Goal: Complete application form

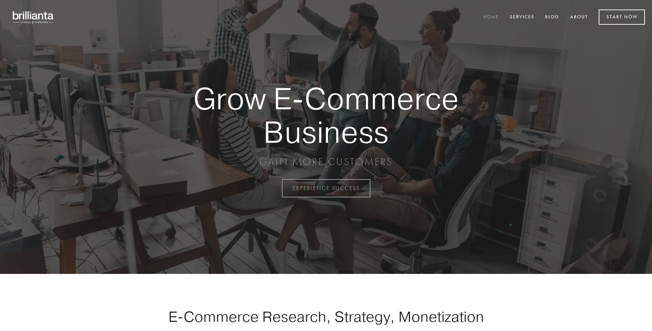
scroll to position [1850, 0]
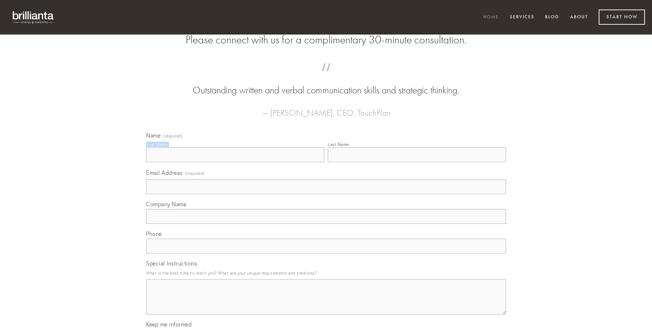
type input "[PERSON_NAME]"
click at [417, 162] on input "Last Name" at bounding box center [417, 155] width 178 height 15
type input "[PERSON_NAME]"
click at [326, 195] on input "Email Address (required)" at bounding box center [326, 187] width 360 height 15
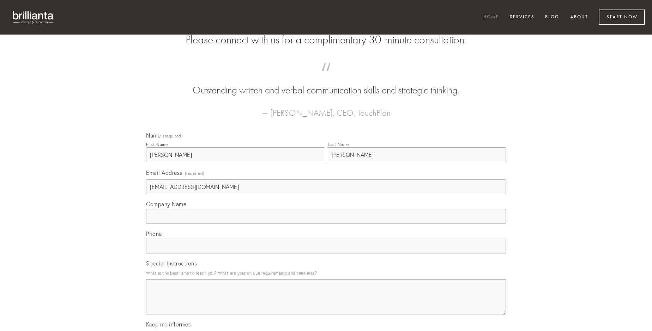
type input "[EMAIL_ADDRESS][DOMAIN_NAME]"
click at [326, 224] on input "Company Name" at bounding box center [326, 216] width 360 height 15
type input "animadverto"
click at [326, 254] on input "text" at bounding box center [326, 246] width 360 height 15
click at [326, 304] on textarea "Special Instructions" at bounding box center [326, 297] width 360 height 35
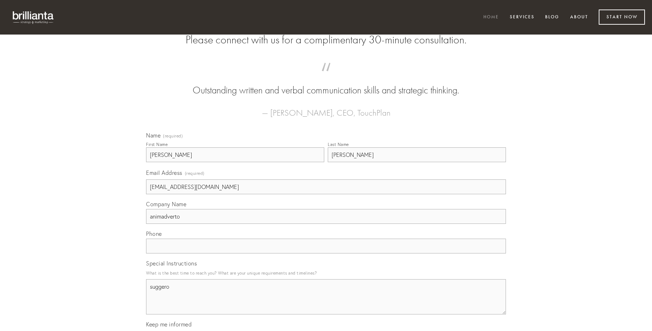
type textarea "suggero"
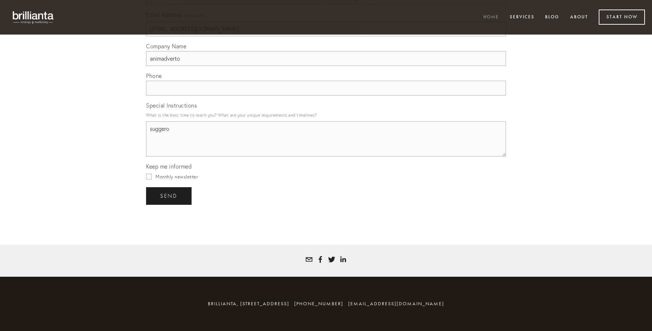
click at [169, 196] on span "send" at bounding box center [168, 196] width 17 height 6
